Goal: Task Accomplishment & Management: Use online tool/utility

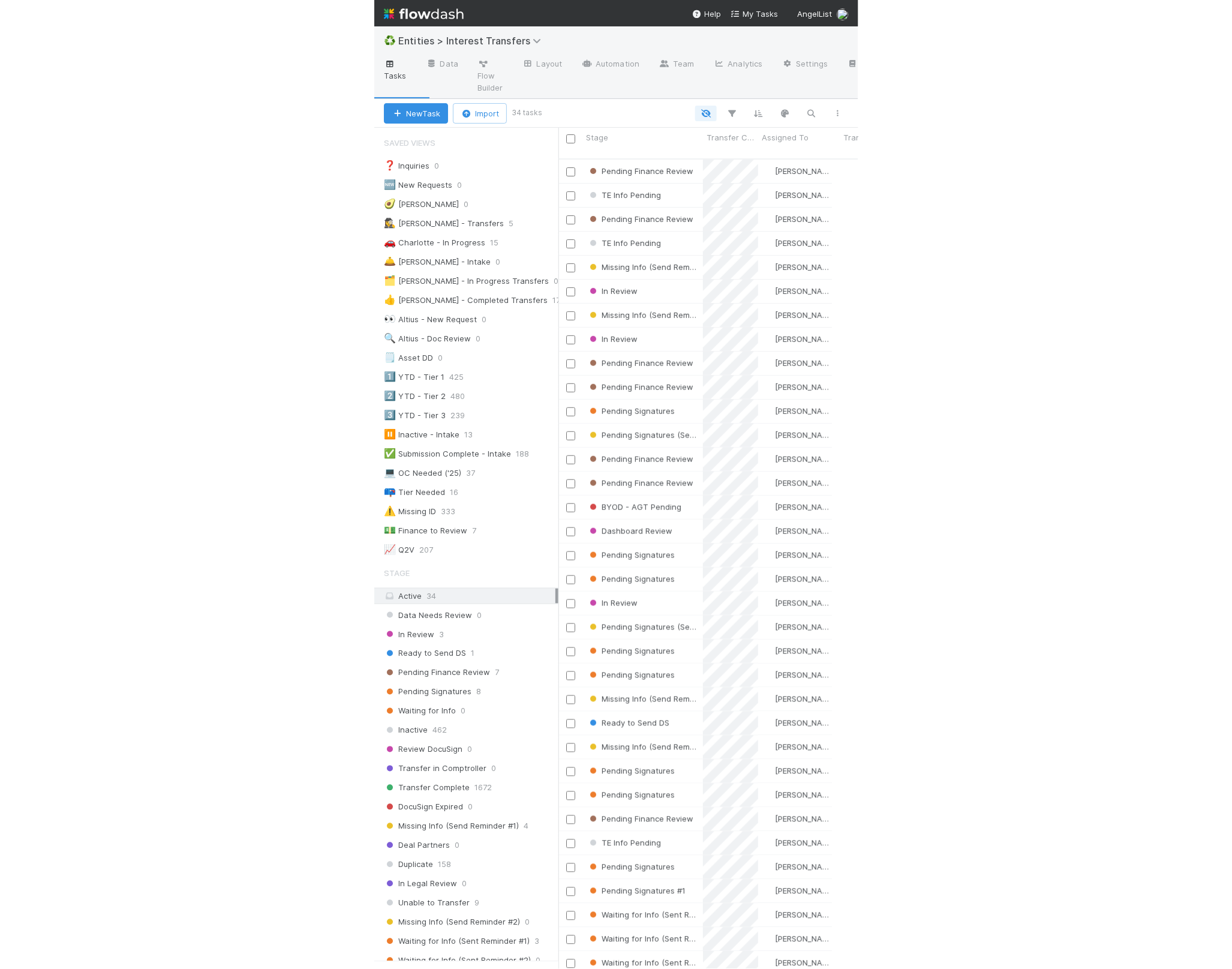
scroll to position [831, 1034]
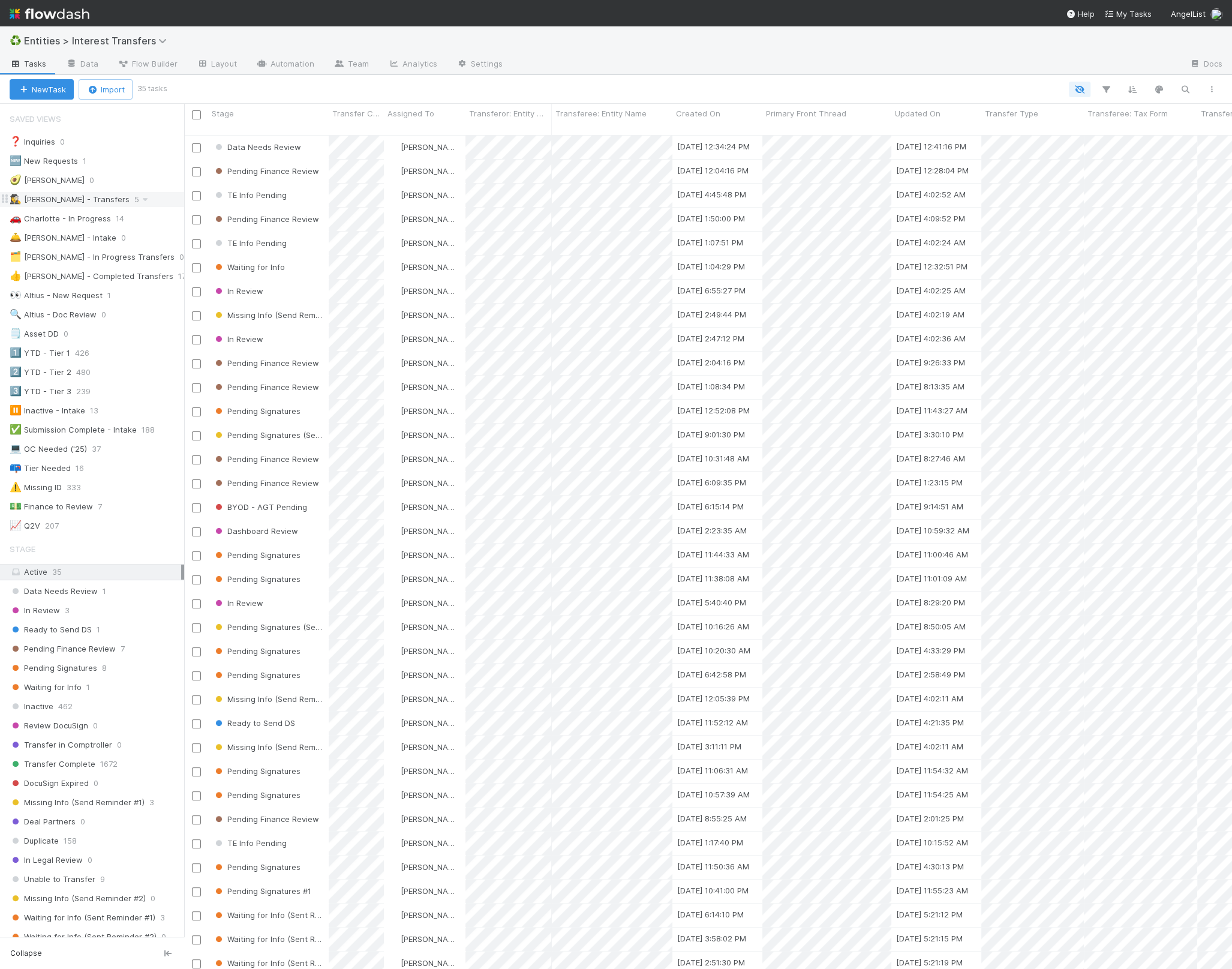
click at [76, 196] on div "🕵️‍♀️ [PERSON_NAME] - Transfers" at bounding box center [69, 198] width 120 height 15
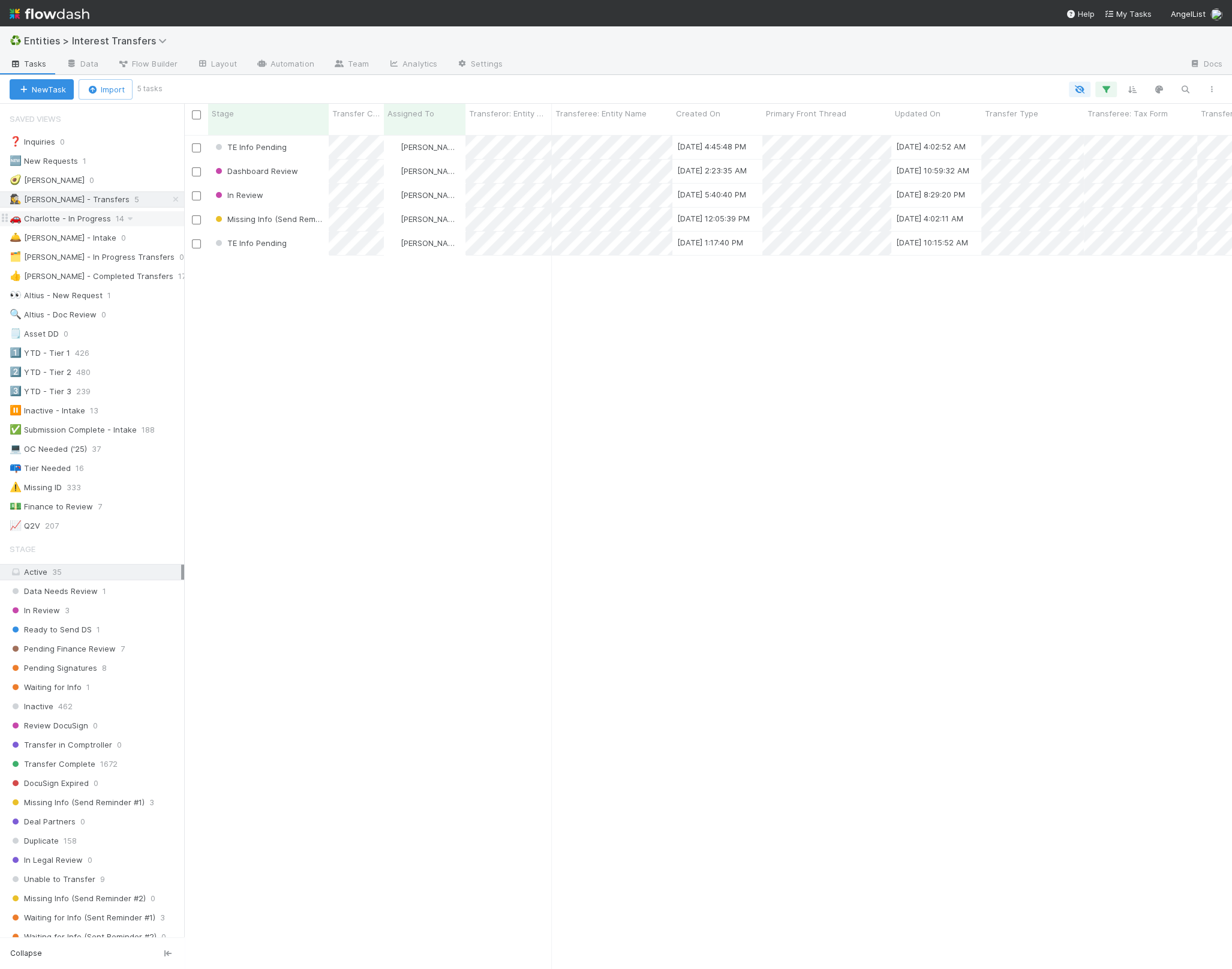
scroll to position [831, 1034]
click at [68, 216] on div "🚗 Charlotte - In Progress" at bounding box center [60, 218] width 101 height 15
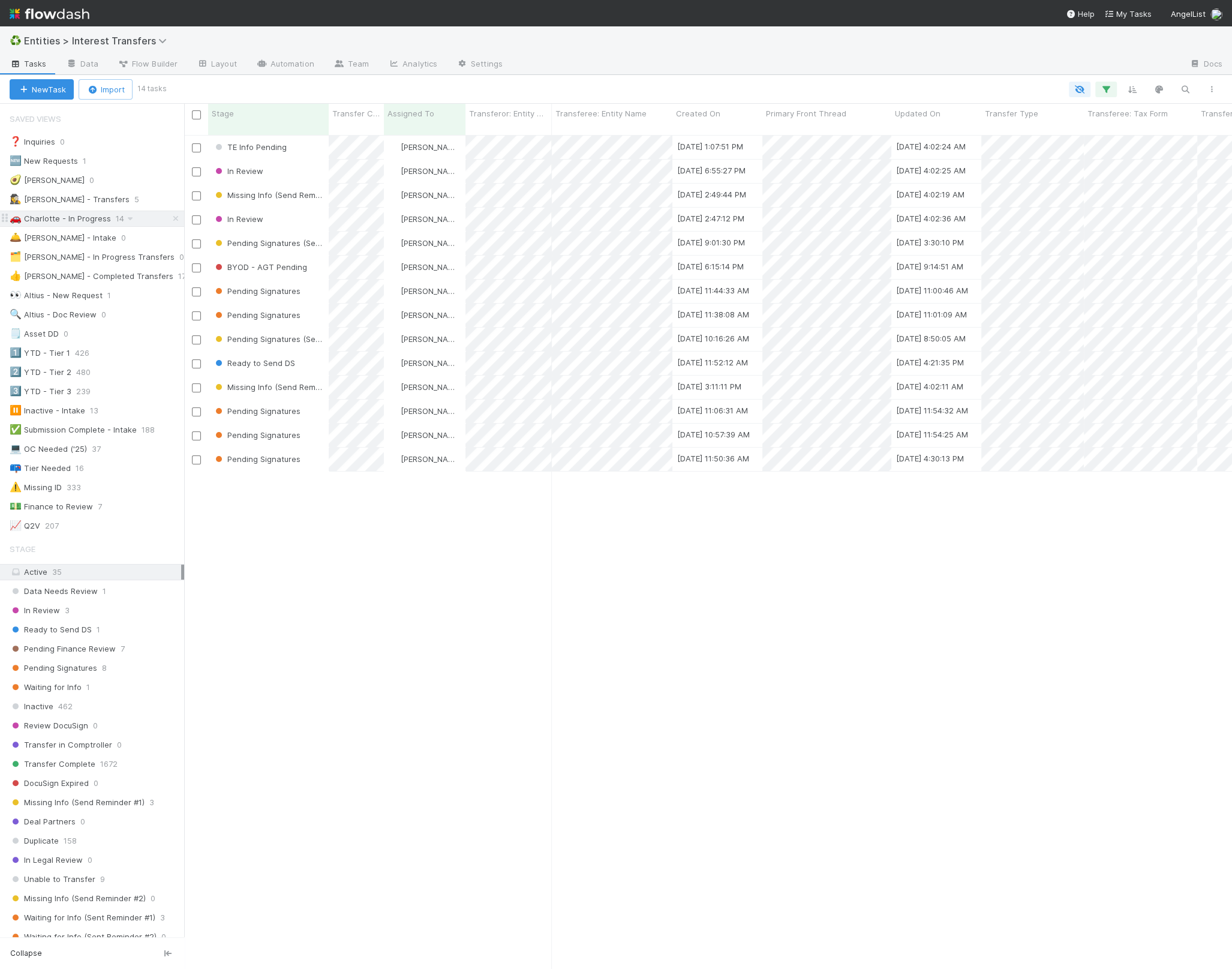
scroll to position [831, 1034]
click at [261, 109] on div "Stage" at bounding box center [268, 113] width 114 height 12
click at [283, 128] on div "Sort First → Last" at bounding box center [280, 135] width 137 height 18
click at [72, 197] on div "🕵️‍♀️ [PERSON_NAME] - Transfers" at bounding box center [69, 198] width 120 height 15
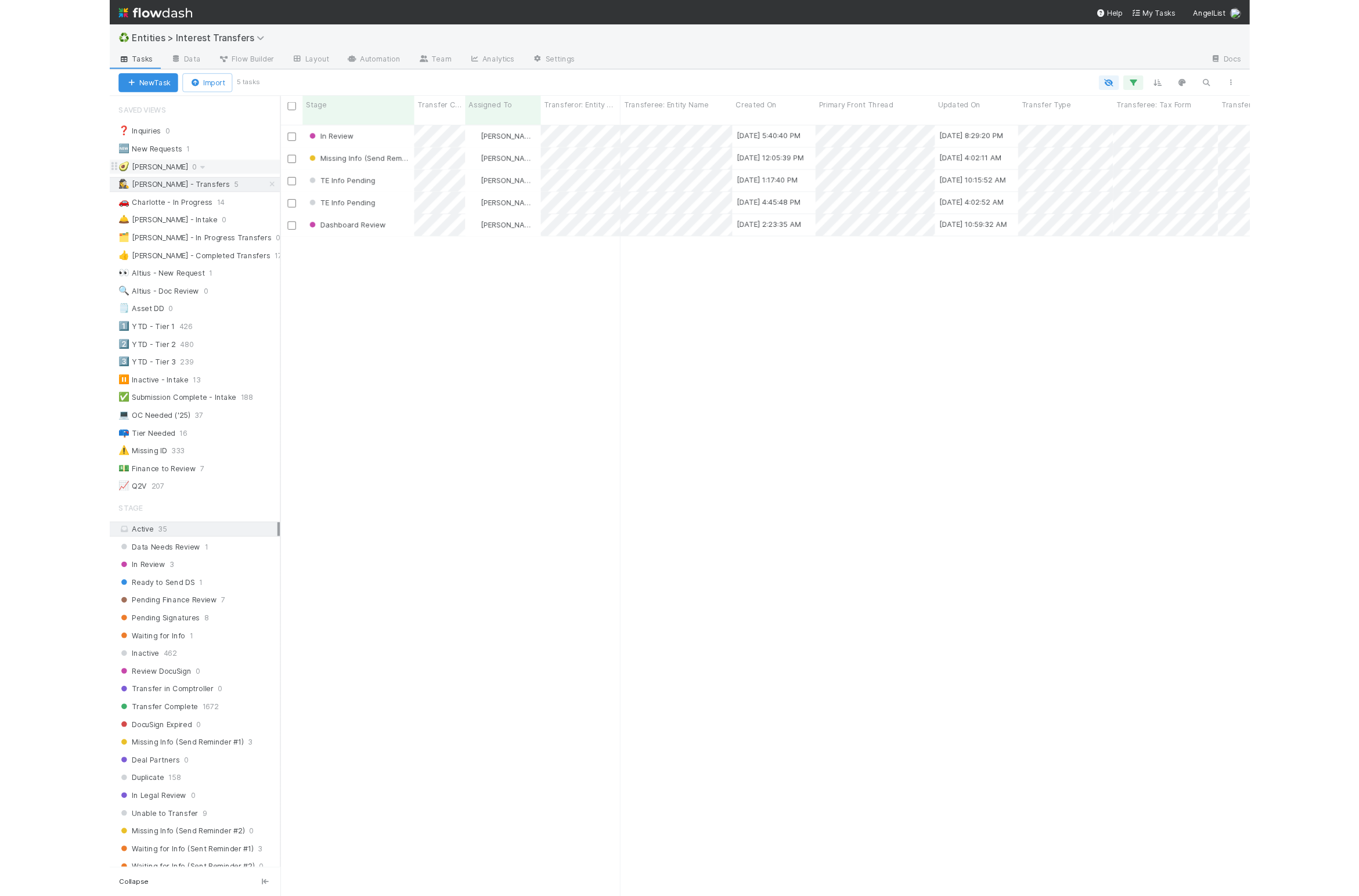
scroll to position [804, 1001]
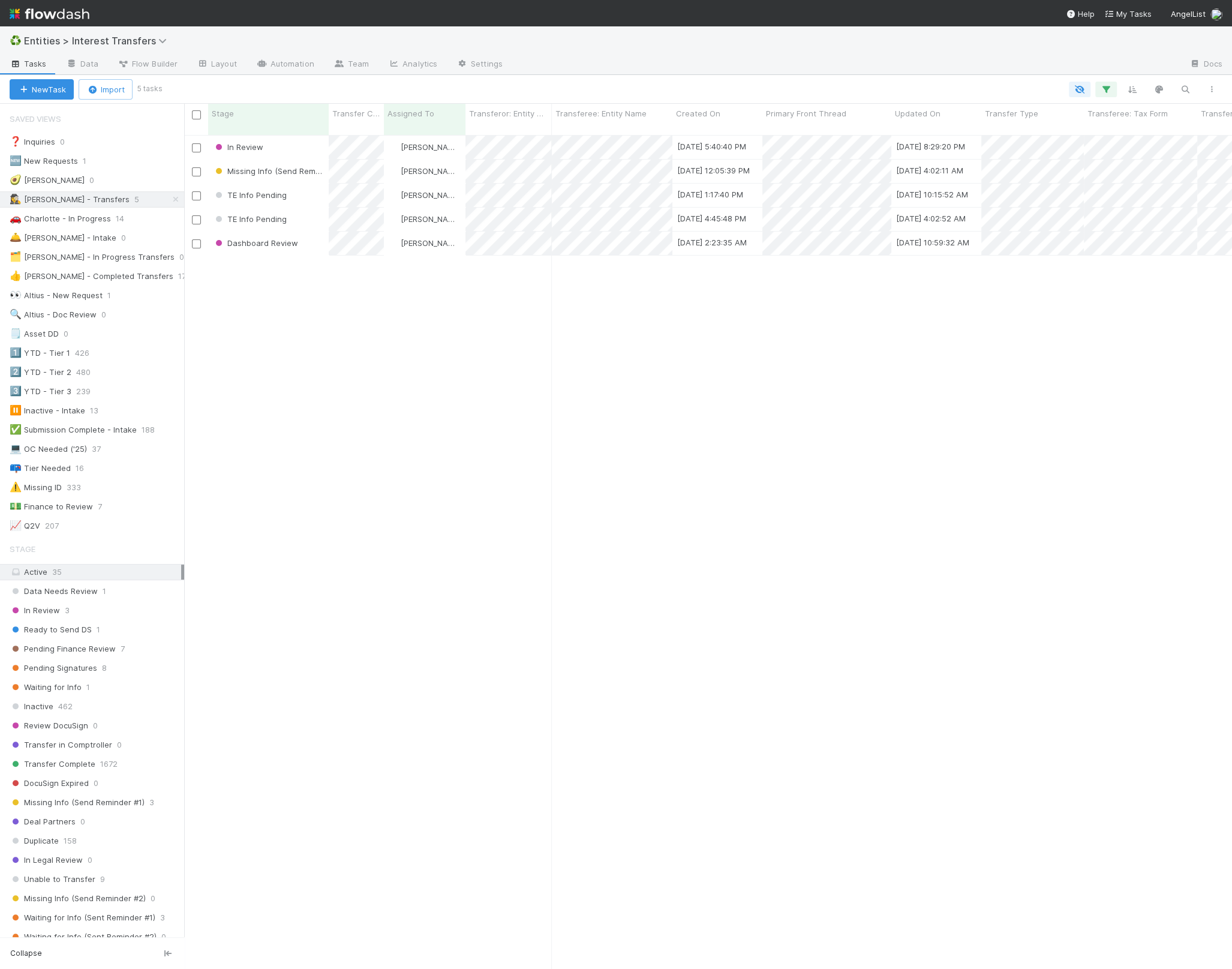
click at [466, 358] on div "In Review [PERSON_NAME] [DATE] 5:40:40 PM [DATE] 8:29:20 PM 2 0 0 0 0 0 Missing…" at bounding box center [707, 557] width 1047 height 843
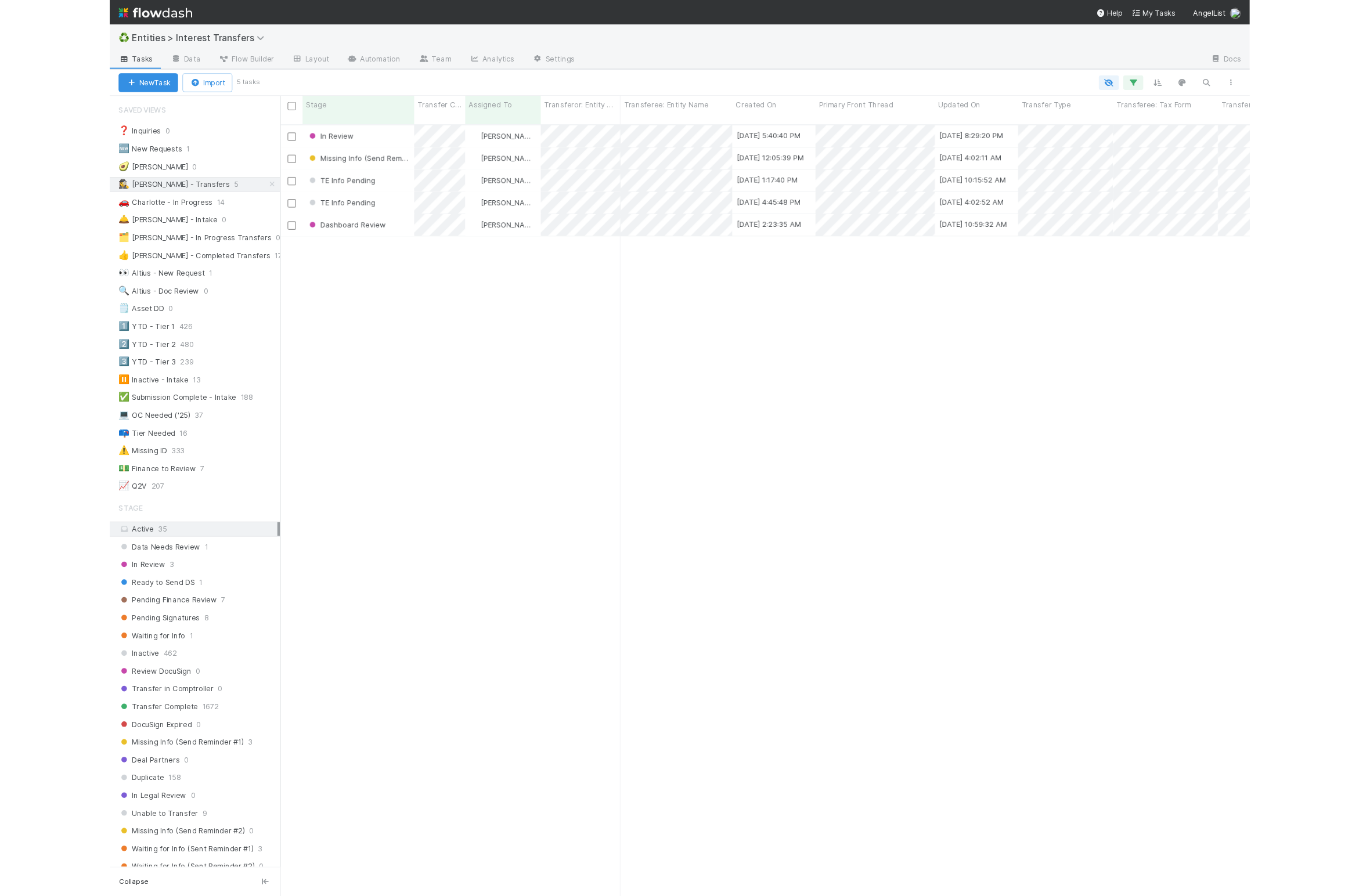
scroll to position [761, 1169]
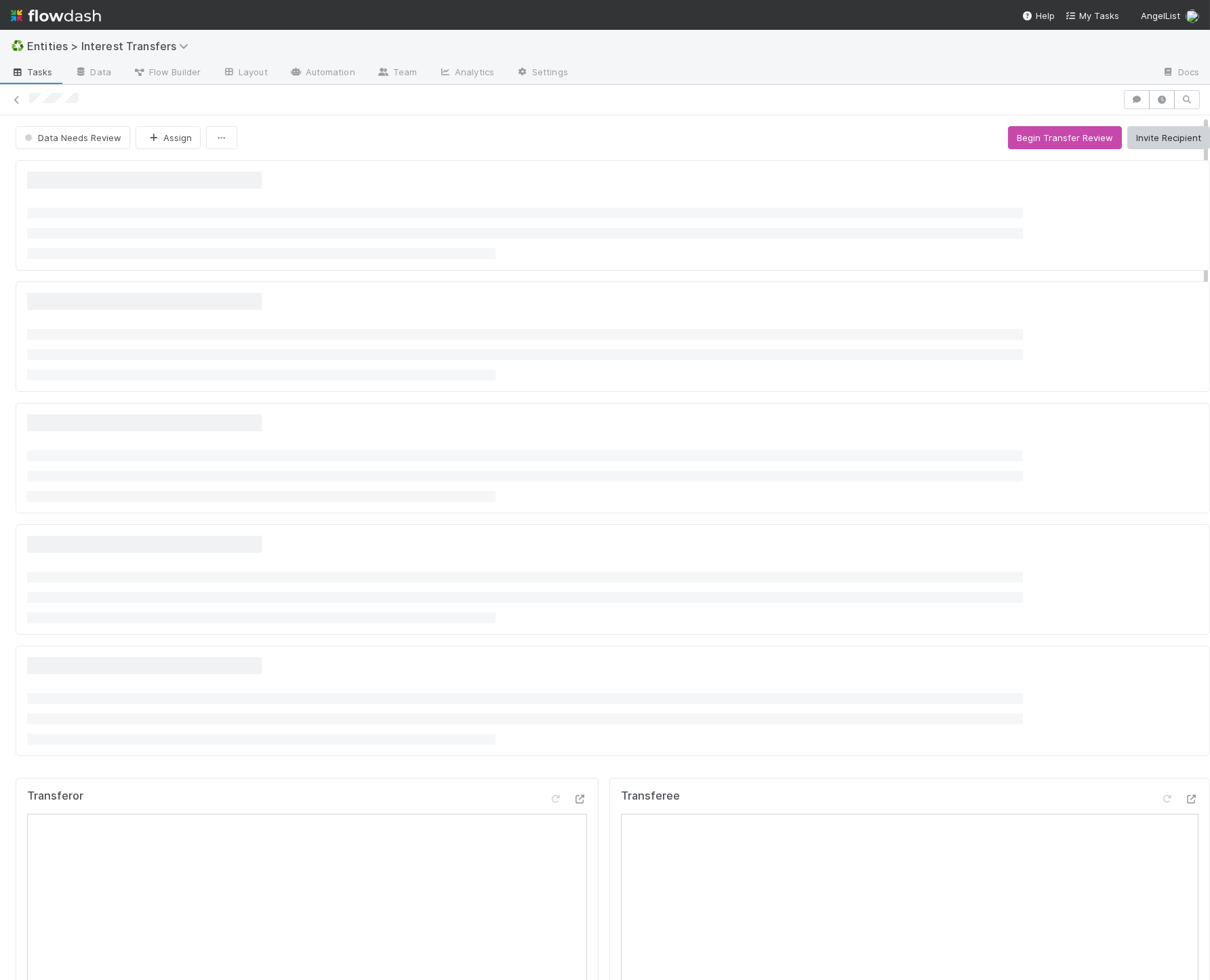
click at [683, 356] on li at bounding box center [525, 354] width 995 height 11
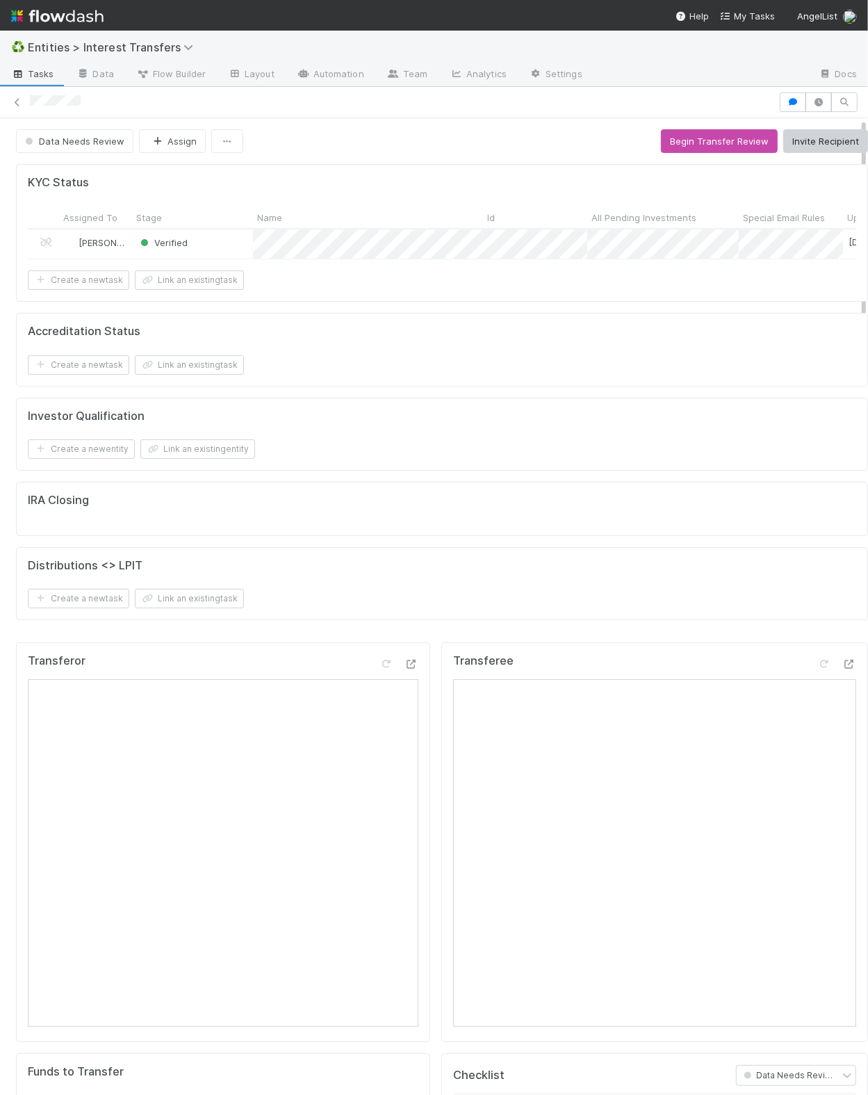
click at [414, 573] on div "Distributions <> LPIT" at bounding box center [442, 566] width 829 height 14
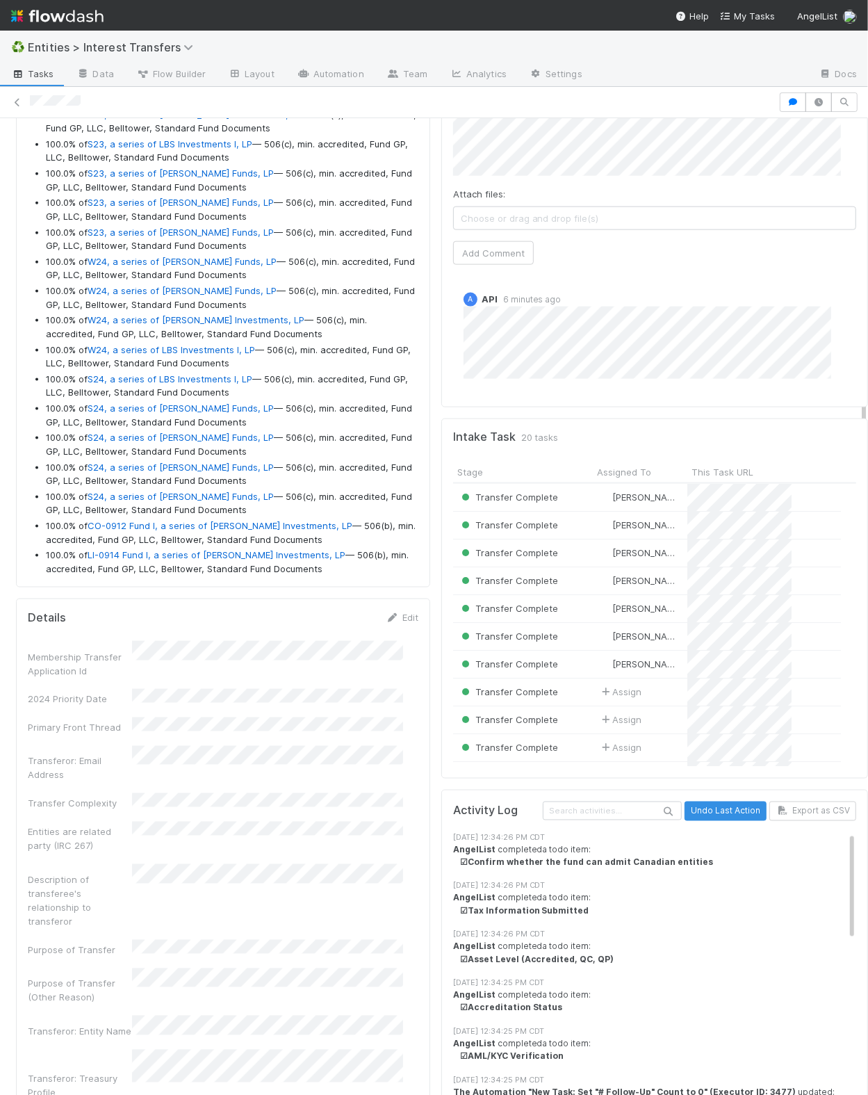
scroll to position [1157, 0]
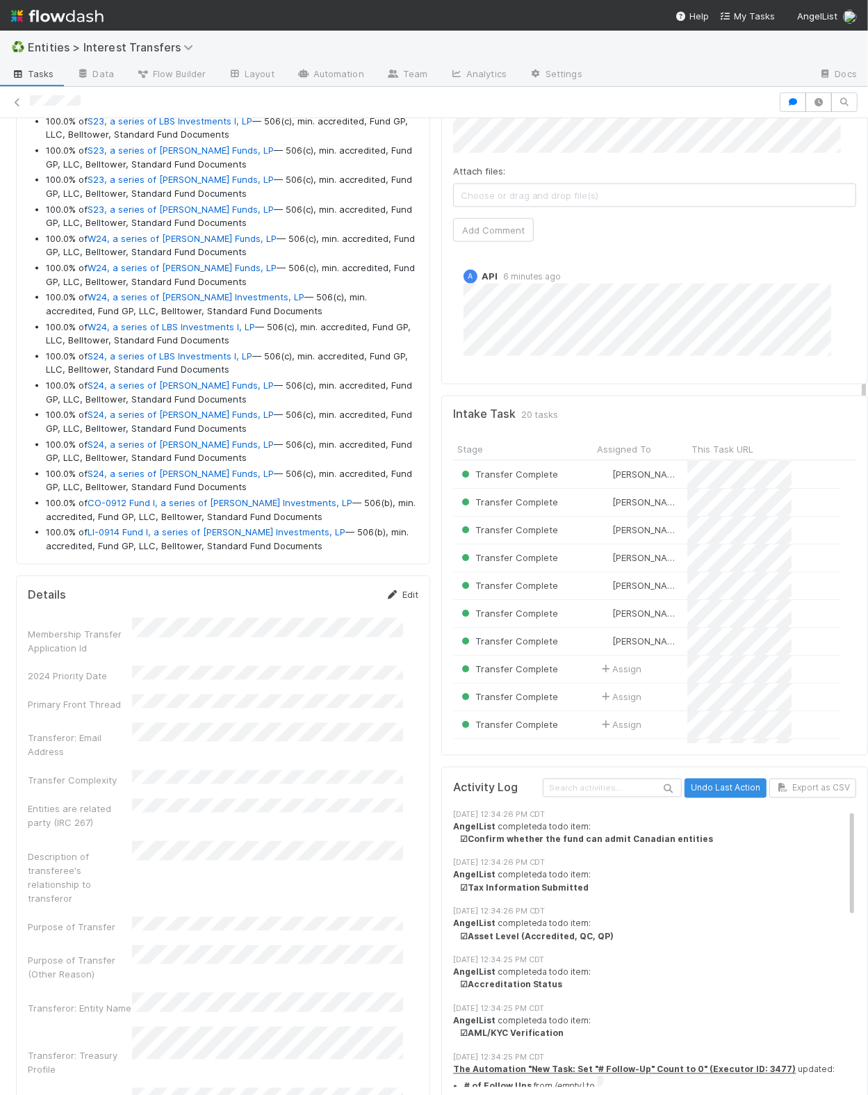
click at [388, 600] on link "Edit" at bounding box center [402, 594] width 33 height 11
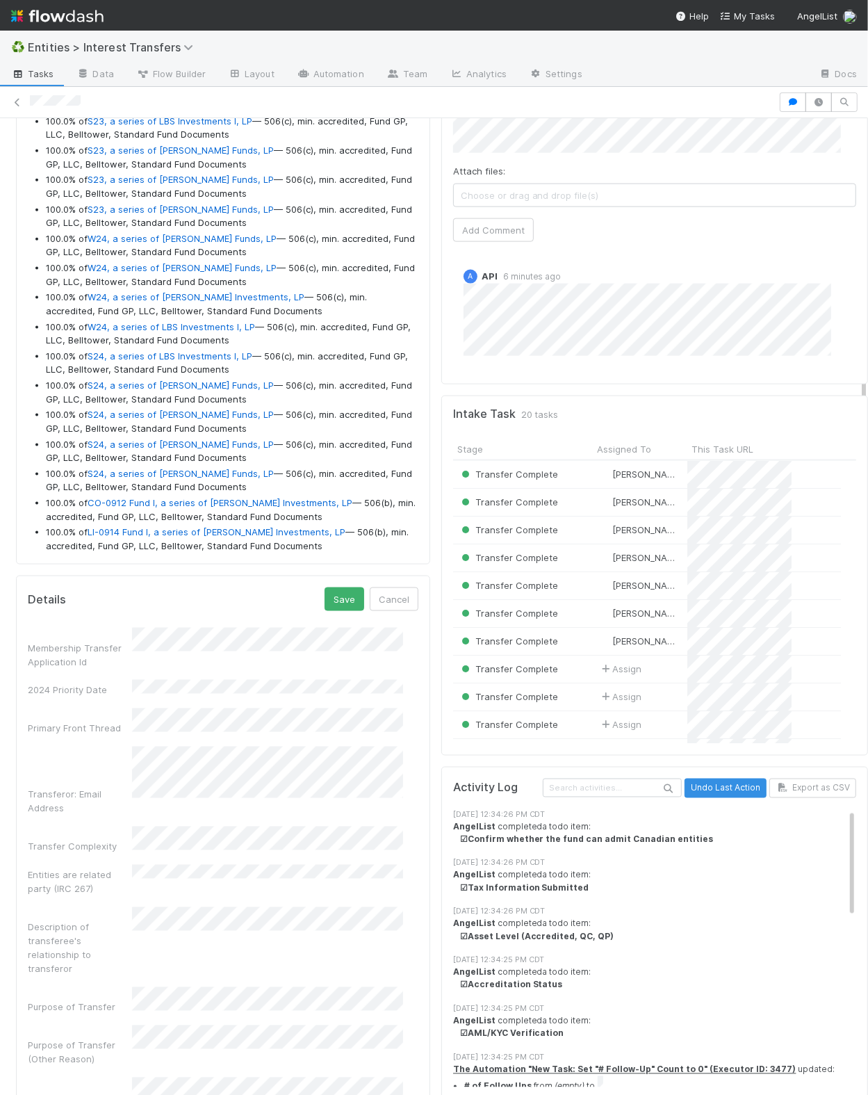
click at [193, 847] on div "Tier 1" at bounding box center [271, 848] width 266 height 25
click at [325, 606] on button "Save" at bounding box center [345, 599] width 40 height 24
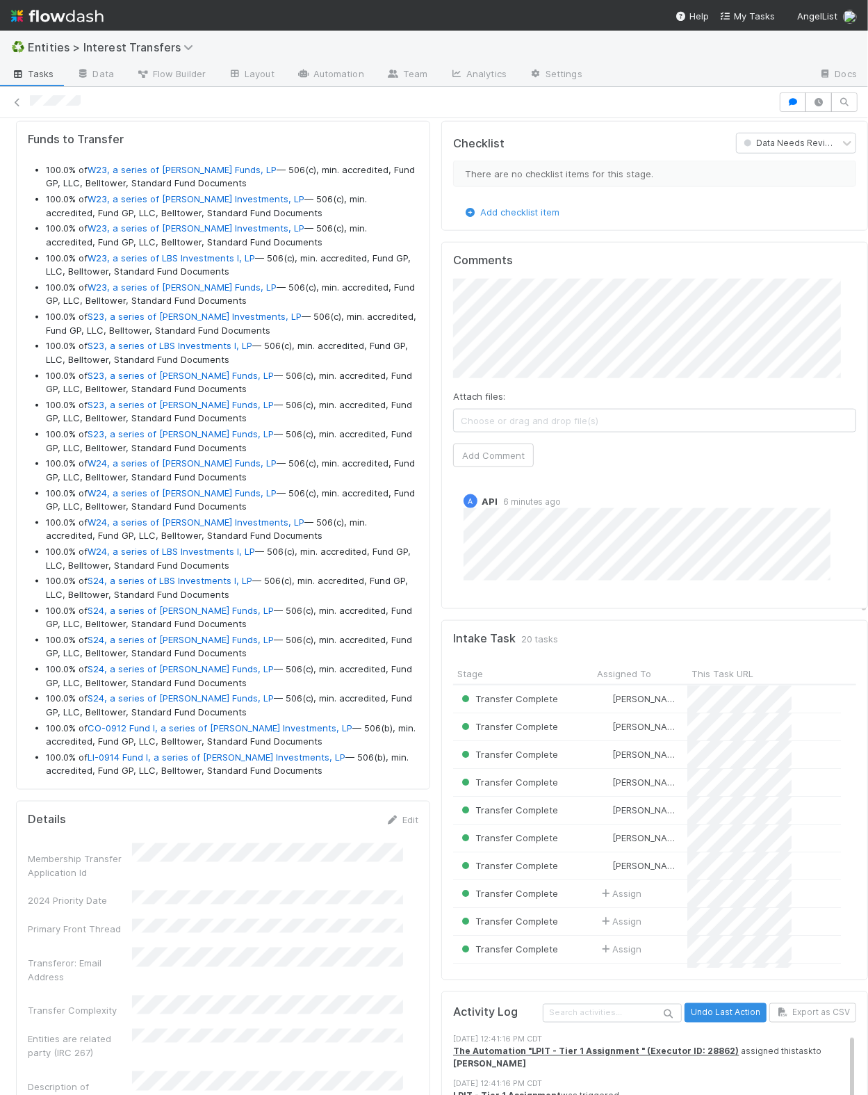
scroll to position [0, 0]
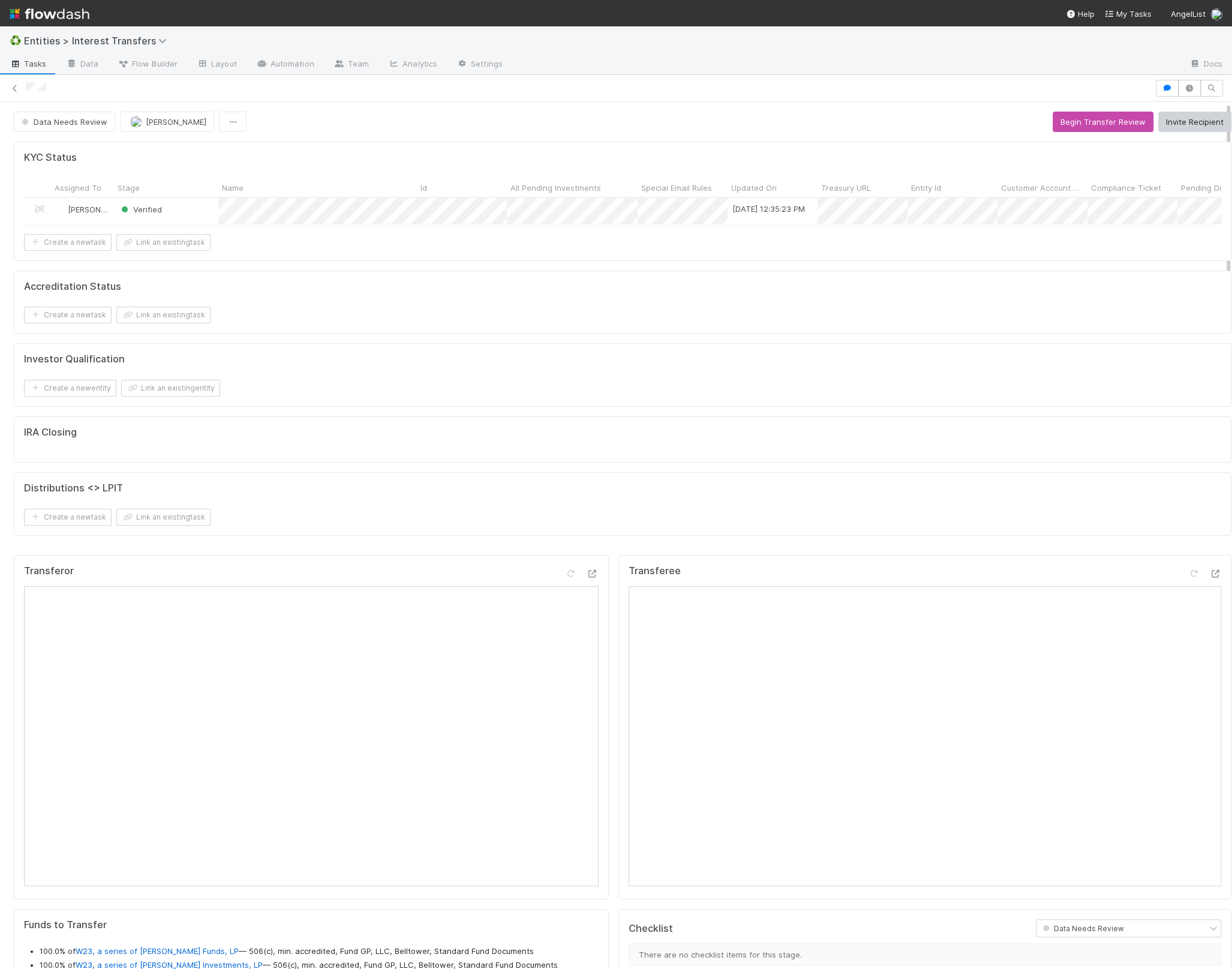
scroll to position [231, 566]
